Goal: Task Accomplishment & Management: Use online tool/utility

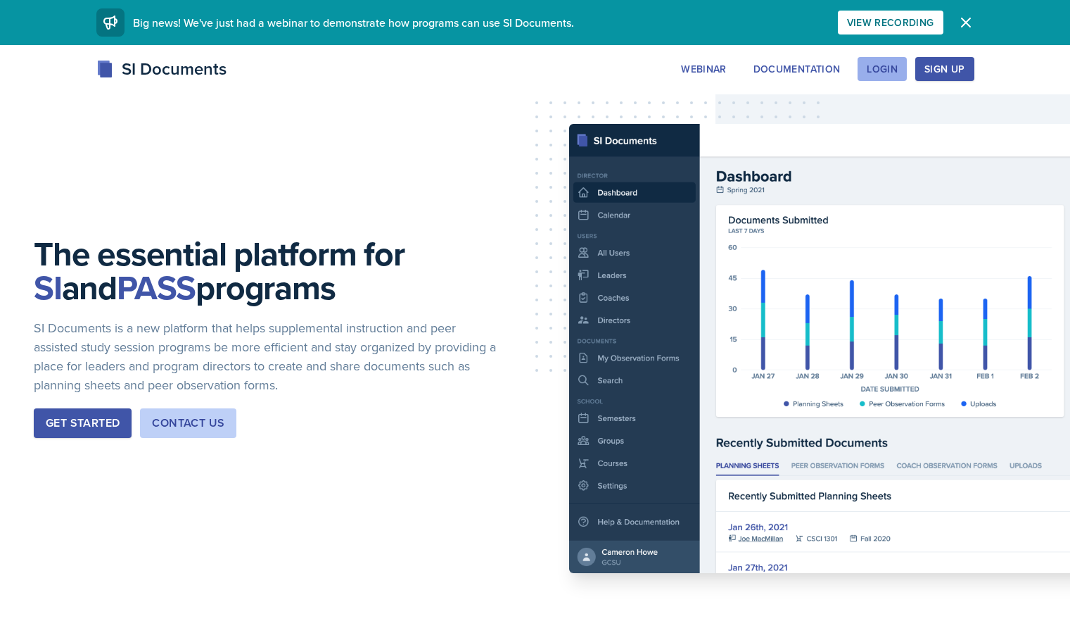
click at [898, 75] on div "Login" at bounding box center [882, 68] width 31 height 11
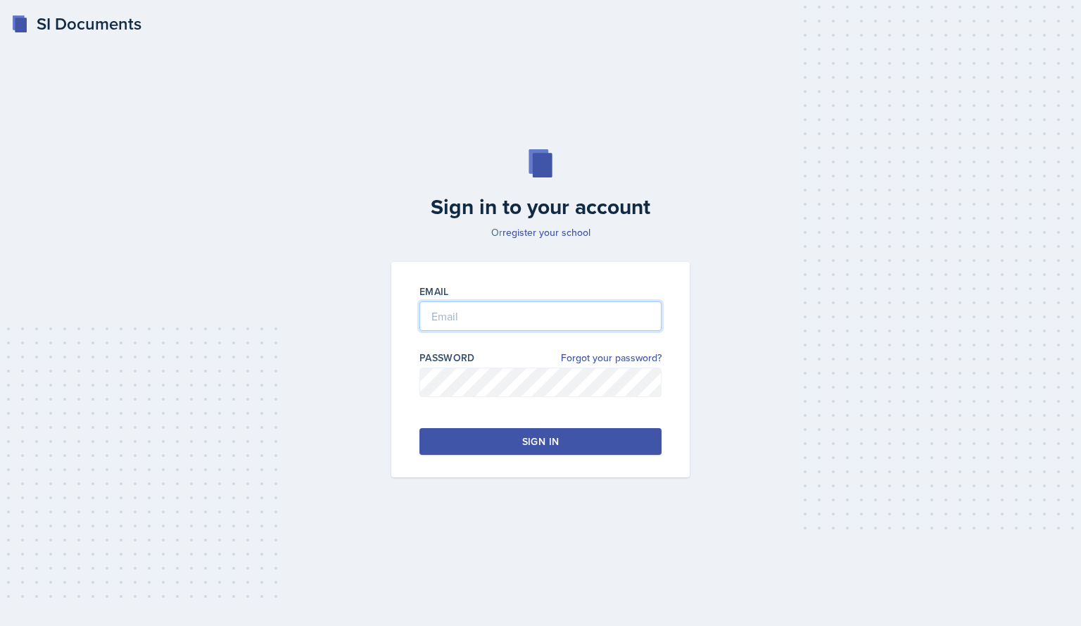
click at [498, 321] on input "email" at bounding box center [540, 316] width 242 height 30
drag, startPoint x: 500, startPoint y: 321, endPoint x: 365, endPoint y: 329, distance: 136.0
click at [365, 329] on div "Sign in to your account Or register your school Email [PERSON_NAME] Password Fo…" at bounding box center [541, 313] width 1036 height 418
type input "[EMAIL_ADDRESS][DOMAIN_NAME]"
click at [567, 446] on button "Sign in" at bounding box center [540, 441] width 242 height 27
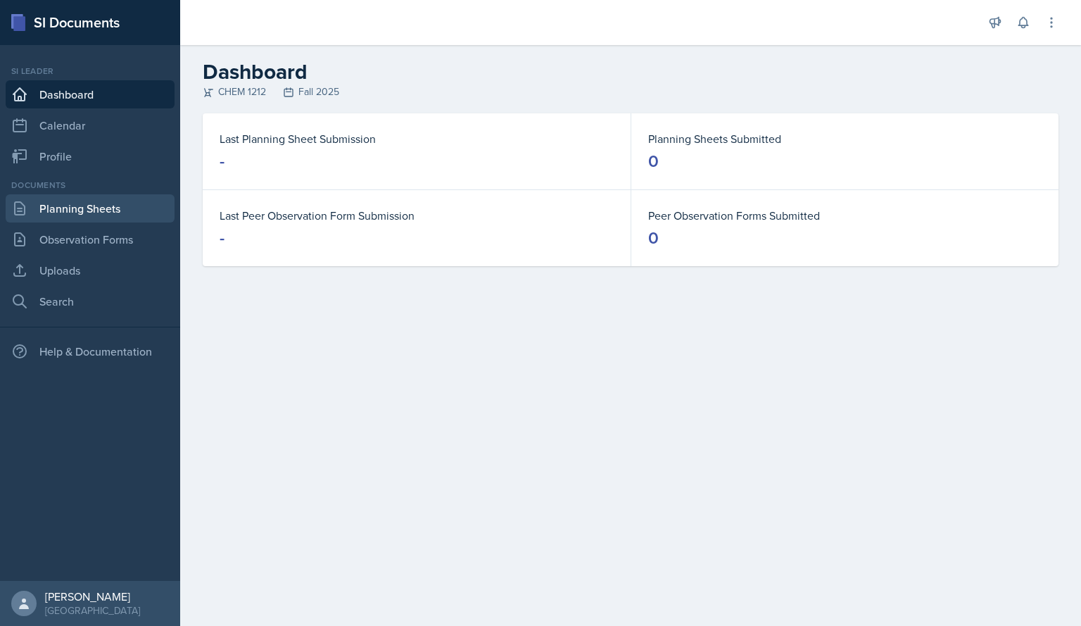
click at [88, 211] on link "Planning Sheets" at bounding box center [90, 208] width 169 height 28
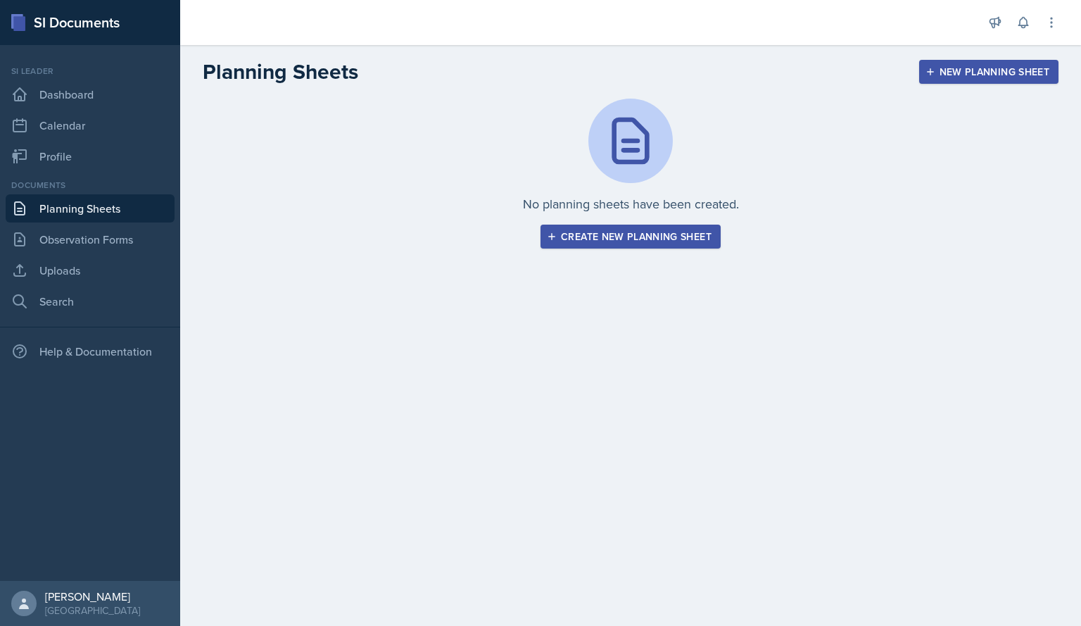
click at [612, 241] on div "Create new planning sheet" at bounding box center [631, 236] width 162 height 11
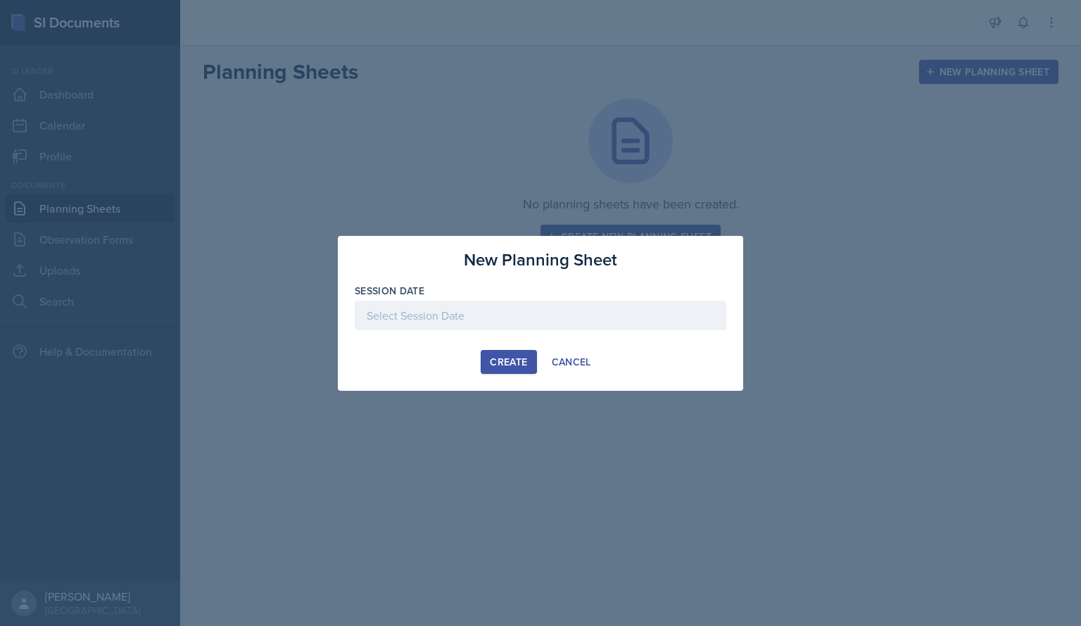
click at [534, 315] on div at bounding box center [541, 315] width 372 height 30
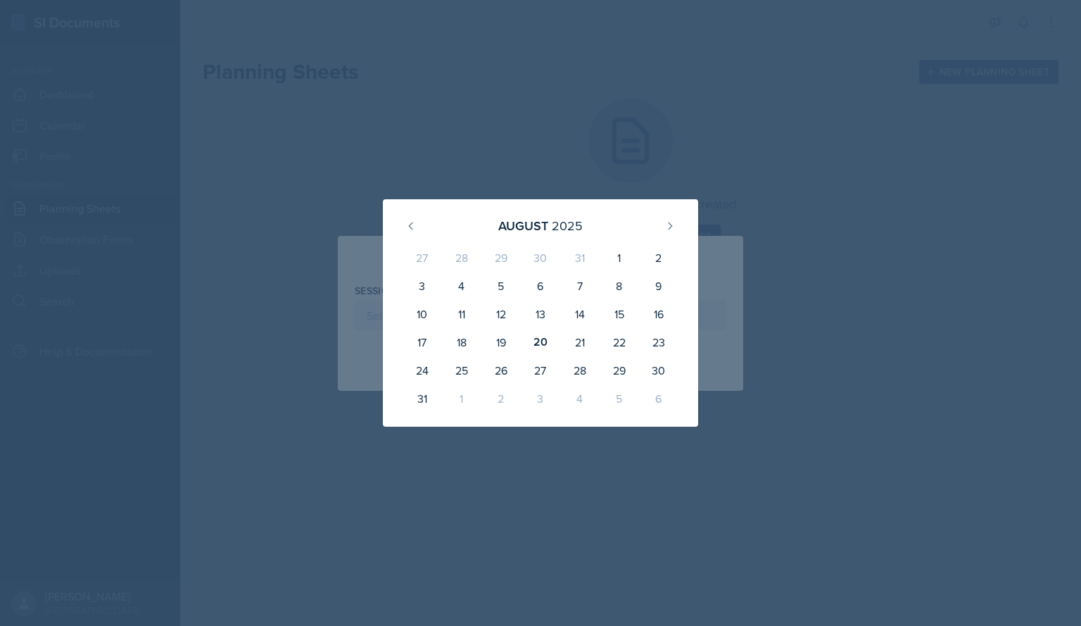
drag, startPoint x: 574, startPoint y: 21, endPoint x: 576, endPoint y: 64, distance: 43.0
click at [575, 23] on div at bounding box center [540, 313] width 1081 height 626
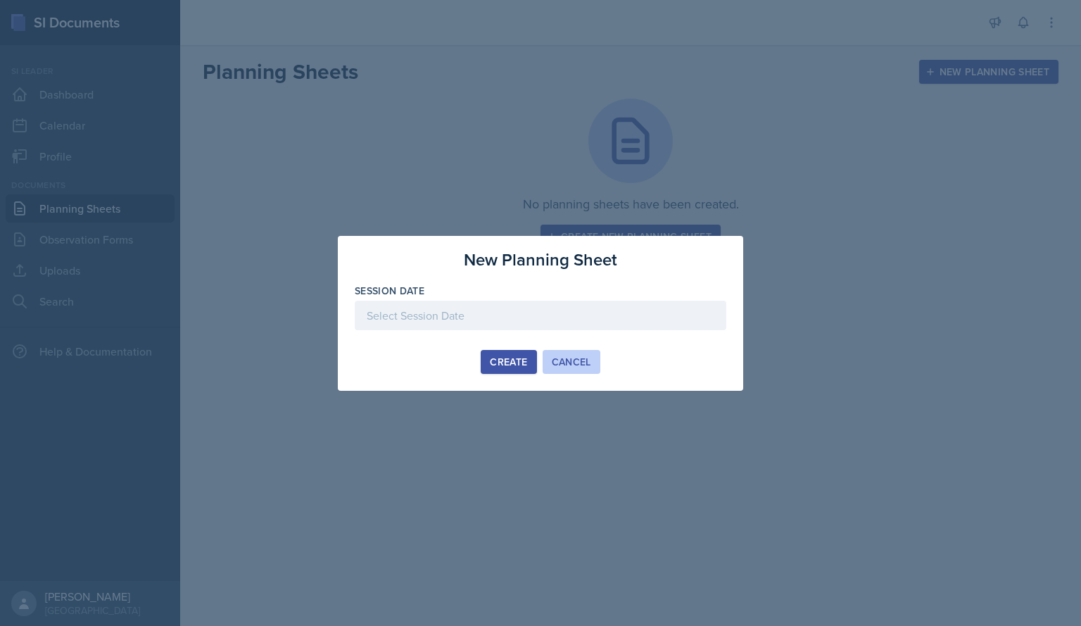
click at [573, 361] on div "Cancel" at bounding box center [571, 361] width 39 height 11
